Goal: Browse casually: Explore the website without a specific task or goal

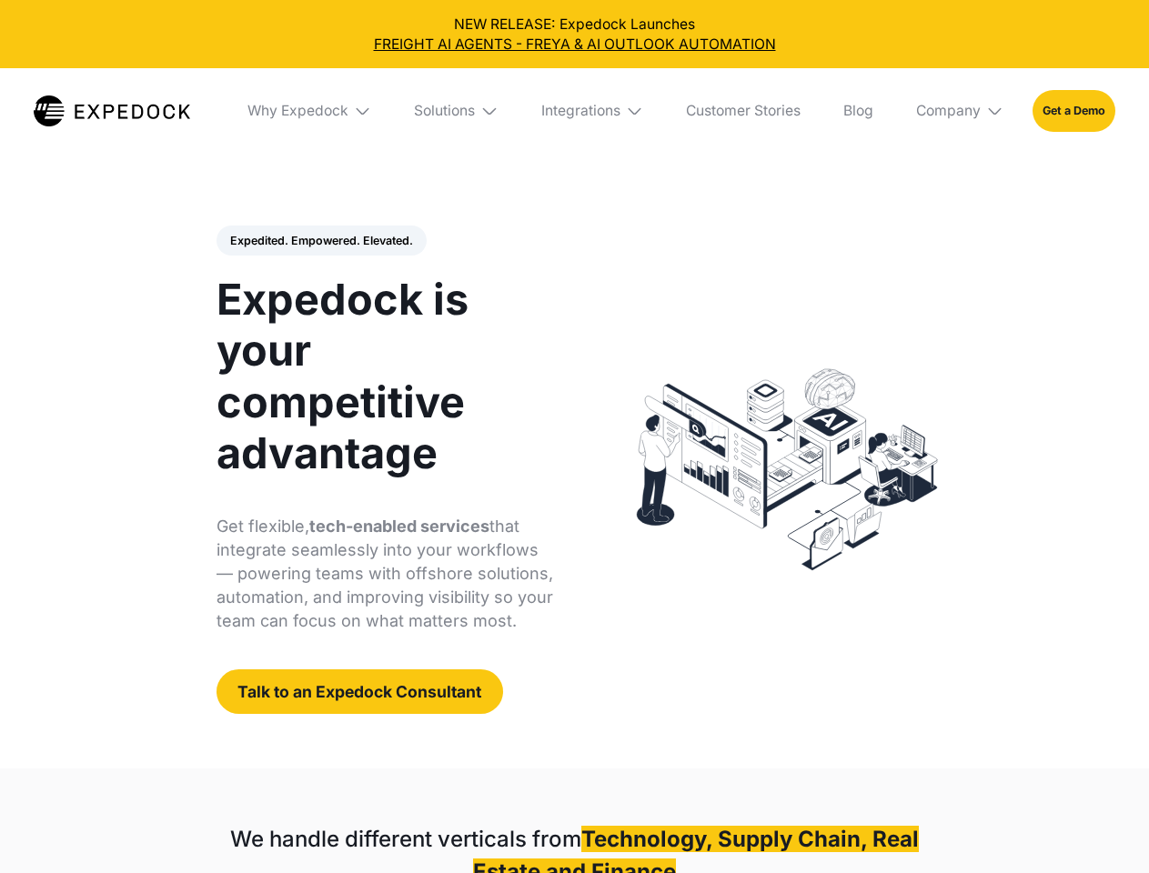
select select
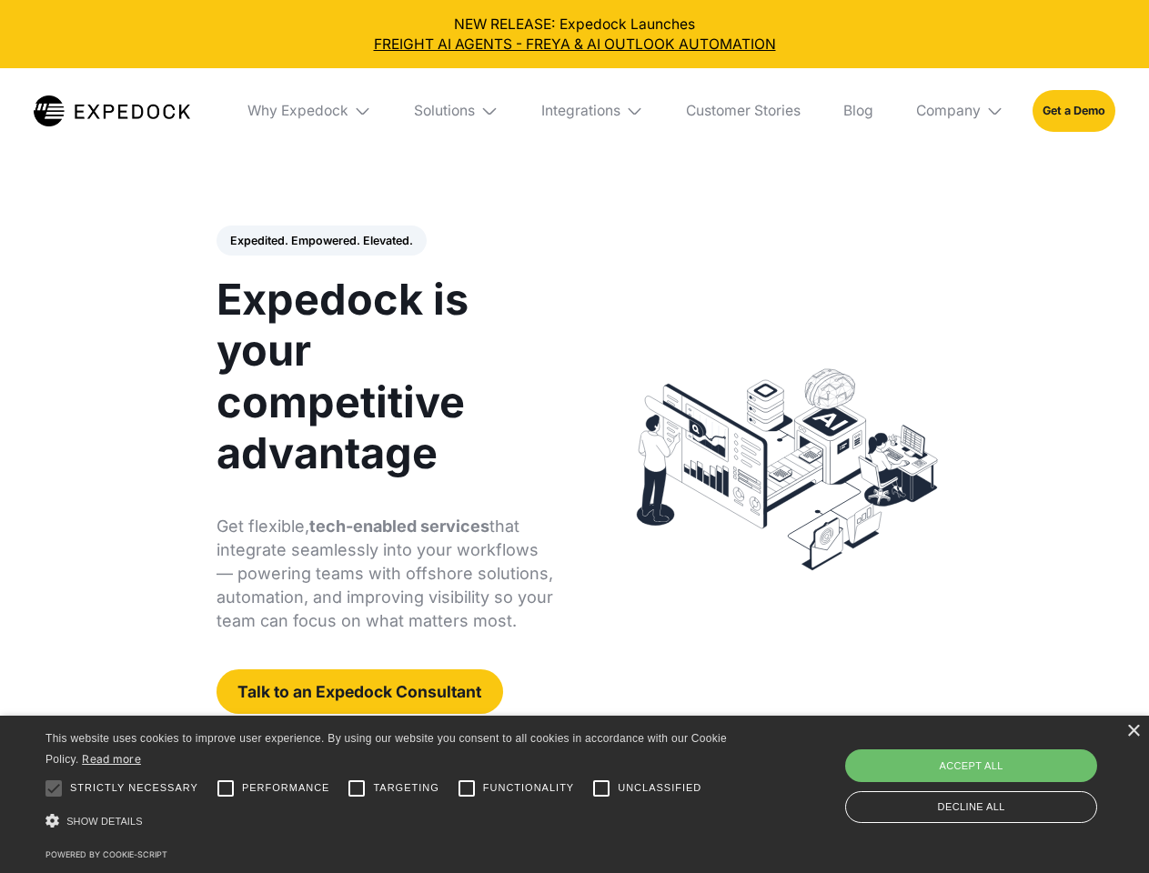
click at [574, 111] on div "Integrations" at bounding box center [580, 111] width 79 height 18
click at [310, 111] on div "Why Expedock" at bounding box center [282, 111] width 101 height 18
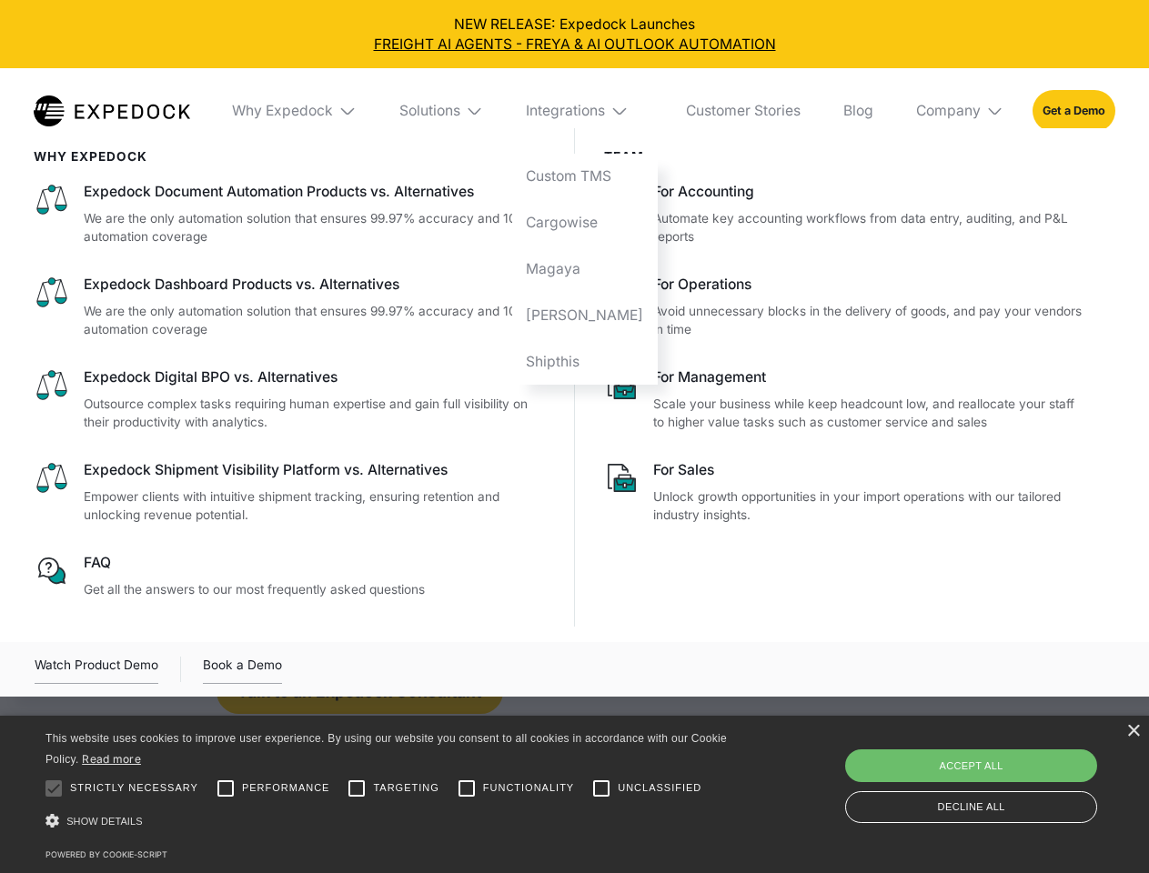
click at [457, 111] on div "Solutions" at bounding box center [429, 111] width 61 height 18
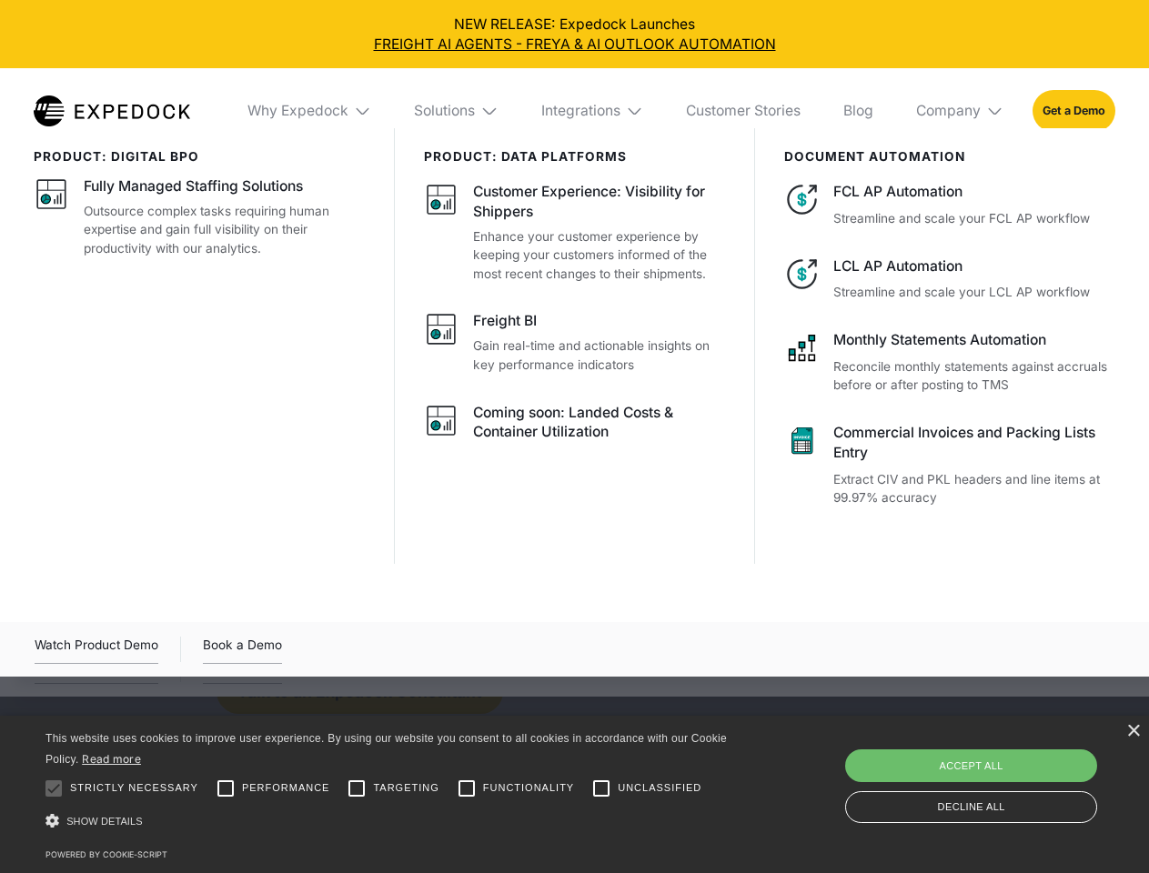
click at [593, 111] on div "Integrations" at bounding box center [580, 111] width 79 height 18
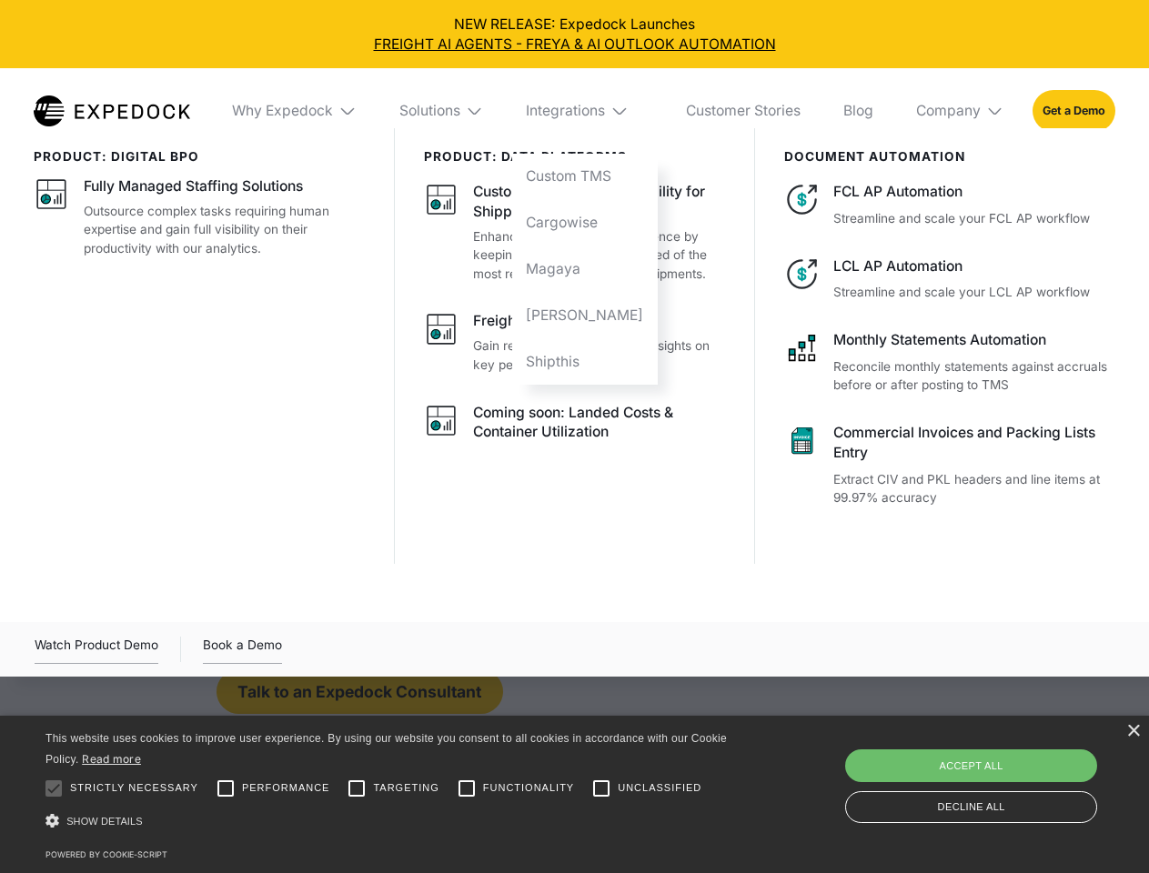
click at [960, 111] on div "Company" at bounding box center [948, 111] width 65 height 18
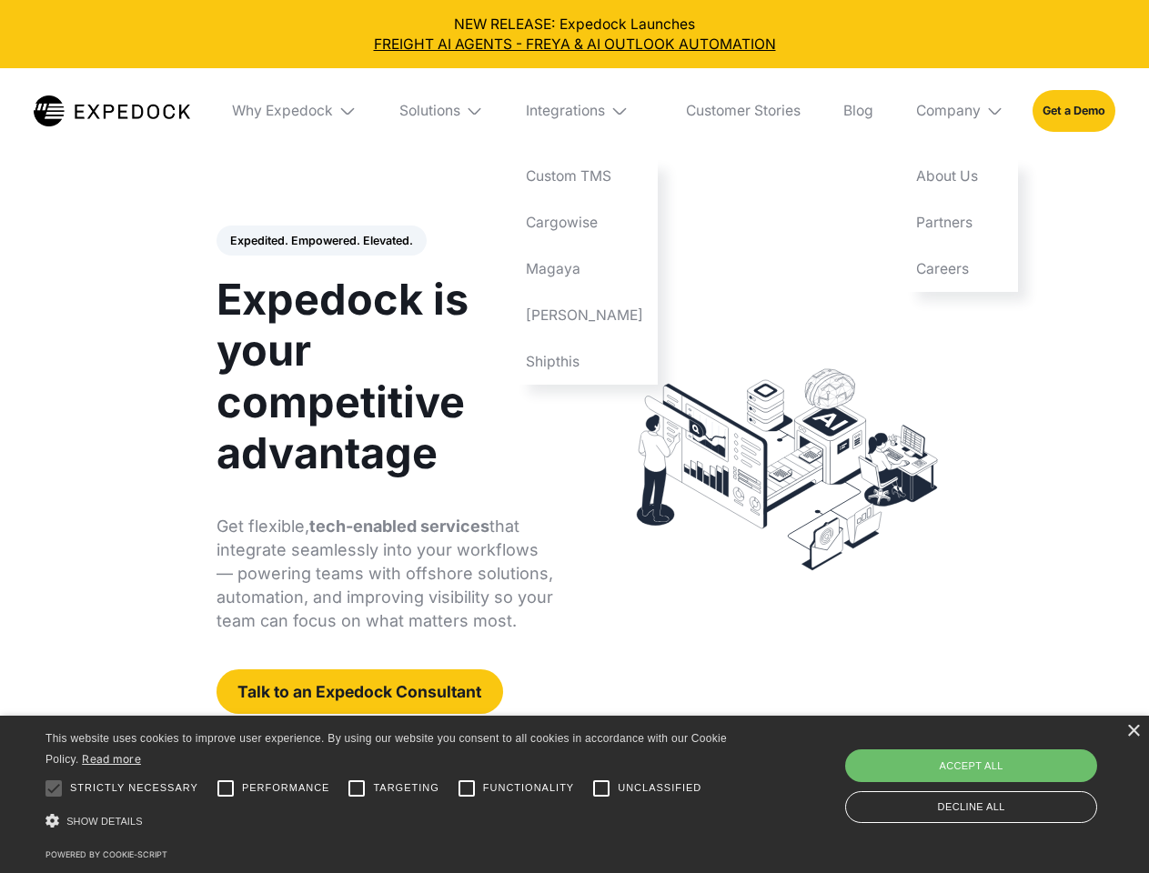
click at [320, 241] on div "Expedited. Empowered. Elevated. Automate Freight Document Extraction at 99.97% …" at bounding box center [384, 470] width 337 height 489
click at [54, 788] on div at bounding box center [53, 788] width 36 height 36
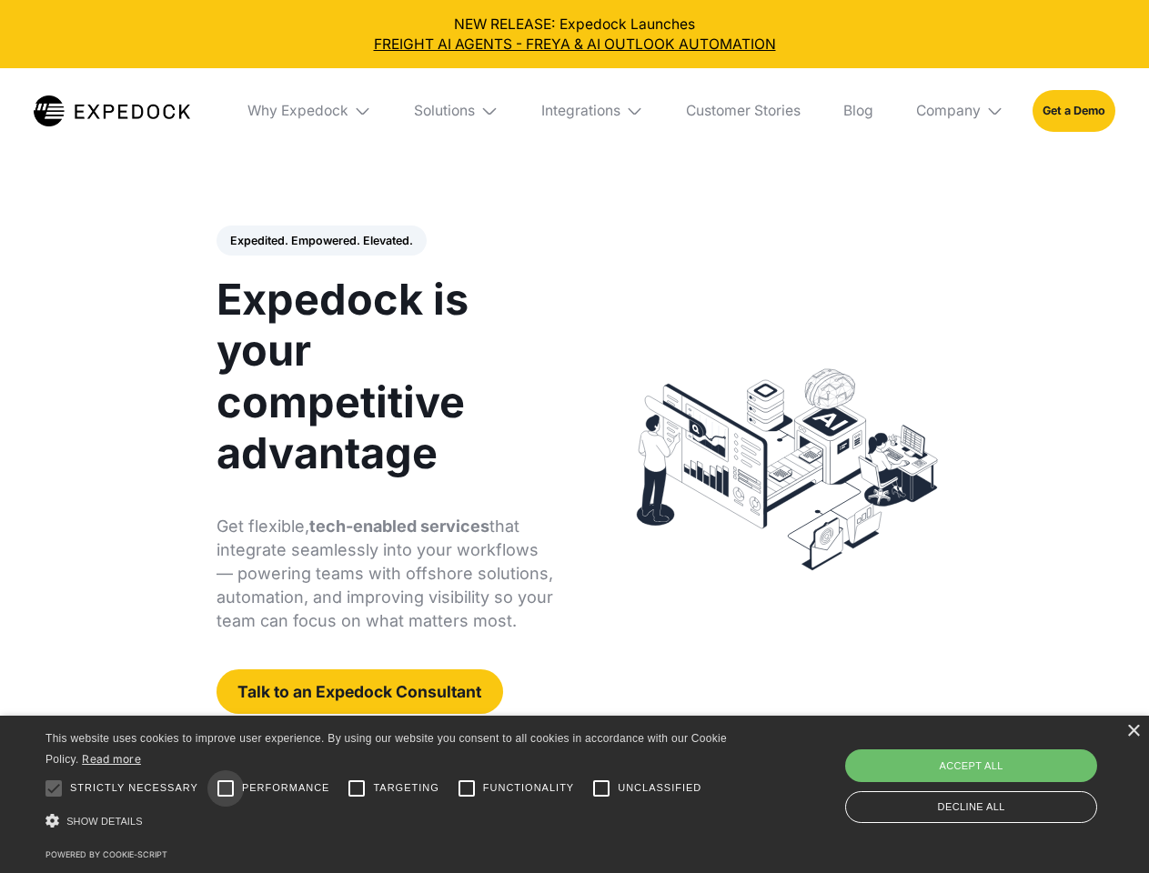
click at [226, 788] on input "Performance" at bounding box center [225, 788] width 36 height 36
checkbox input "true"
click at [356, 788] on input "Targeting" at bounding box center [356, 788] width 36 height 36
checkbox input "true"
click at [467, 788] on input "Functionality" at bounding box center [466, 788] width 36 height 36
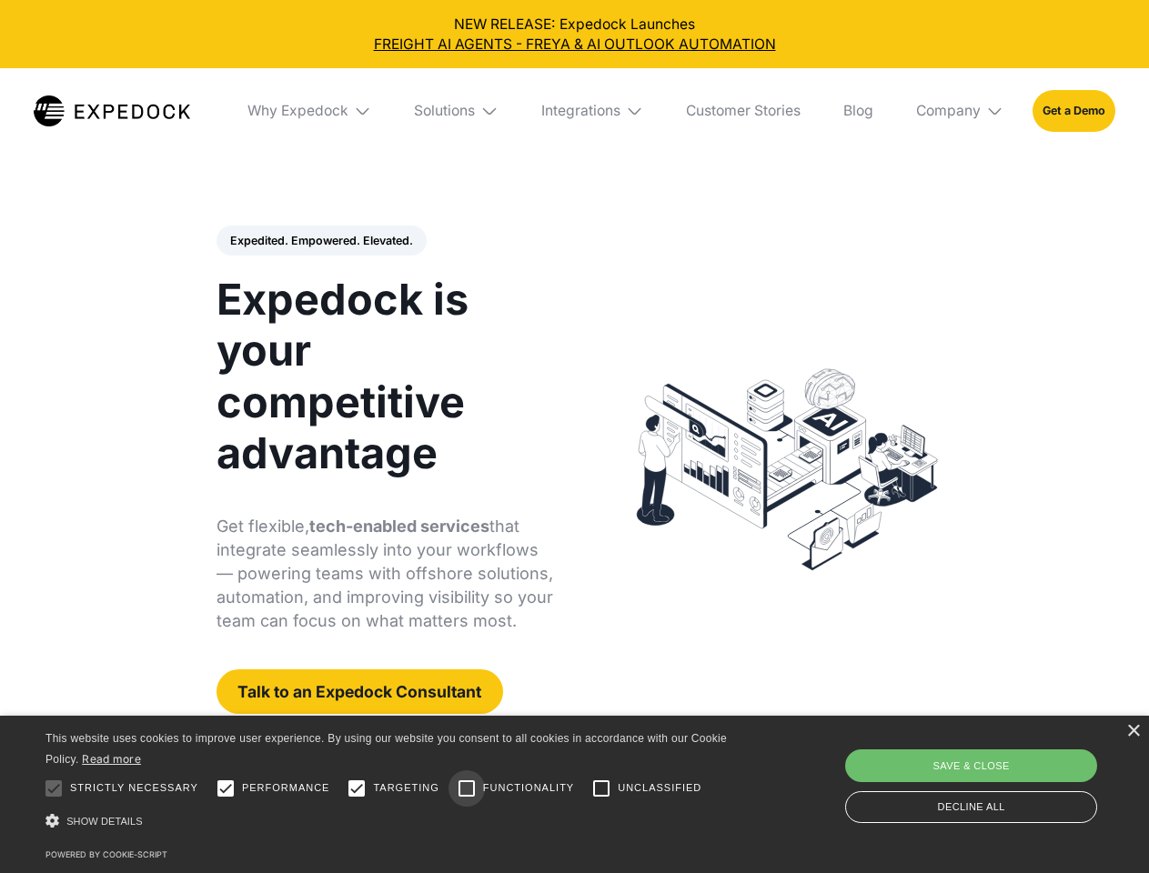
checkbox input "true"
